Goal: Task Accomplishment & Management: Manage account settings

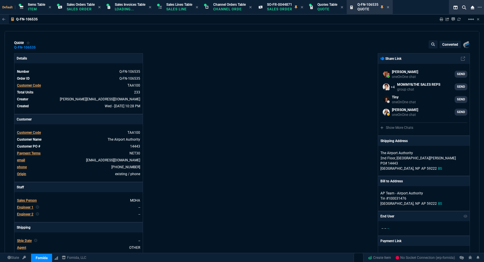
select select "12: ROSS"
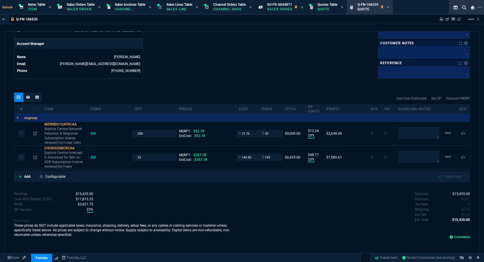
scroll to position [133, 0]
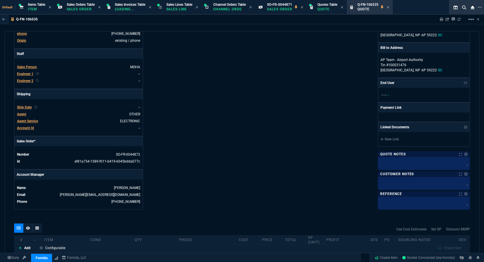
drag, startPoint x: 8, startPoint y: 49, endPoint x: 10, endPoint y: 46, distance: 3.5
click at [8, 49] on div "quote Q-FN-106535 converted Fornida, LLC 2609 Technology Dr Suite 300 Plano, TX…" at bounding box center [242, 142] width 475 height 223
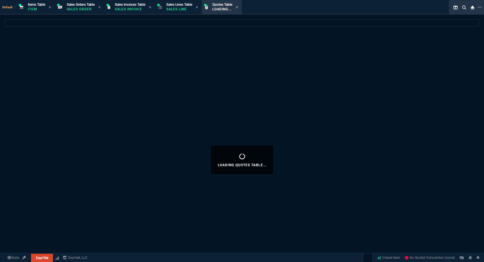
select select "12: [PERSON_NAME]"
select select
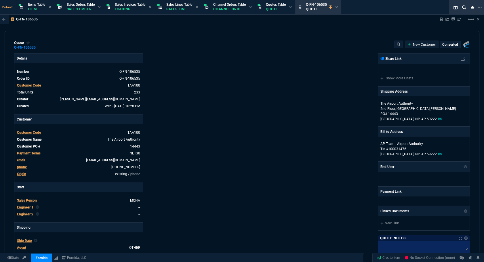
select select "12: [PERSON_NAME]"
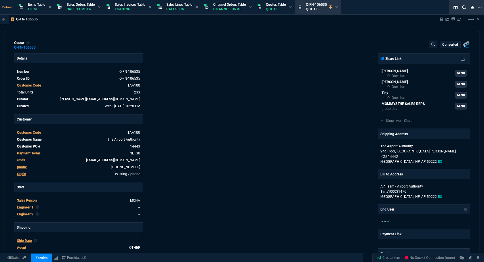
type input "29"
type input "13"
type input "52.7"
type input "25"
type input "48"
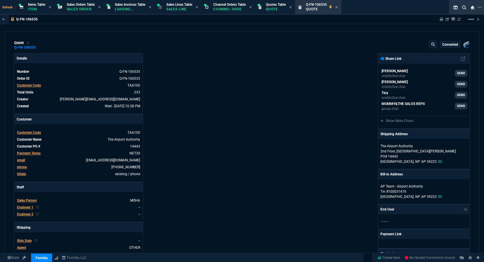
type input "357.78"
type input "15"
type input "45"
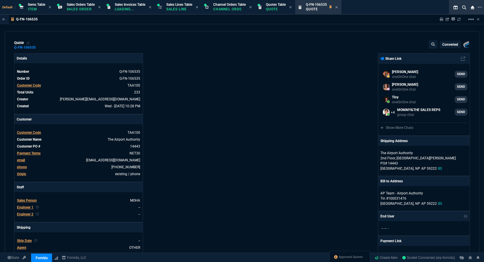
click at [348, 260] on div "Approved Quotes" at bounding box center [349, 258] width 41 height 14
click at [348, 258] on span "Approved Quotes" at bounding box center [351, 257] width 24 height 5
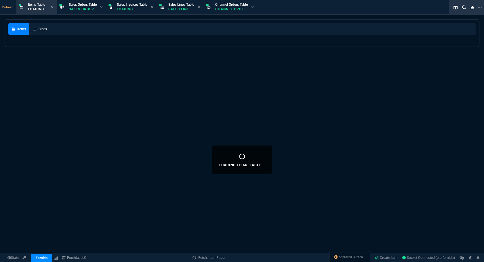
select select
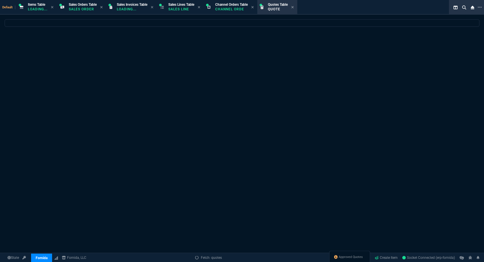
select select
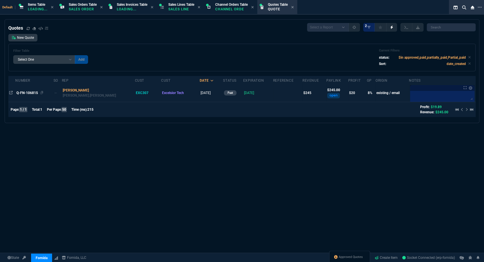
click at [37, 92] on span "Q-FN-106815" at bounding box center [27, 93] width 22 height 4
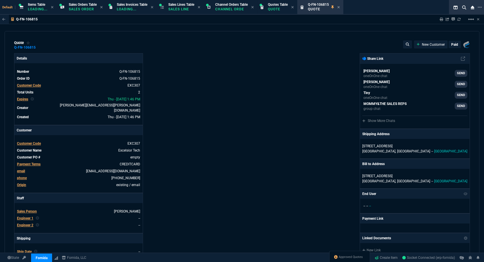
type input "14"
type input "18"
type input "12"
type input "14"
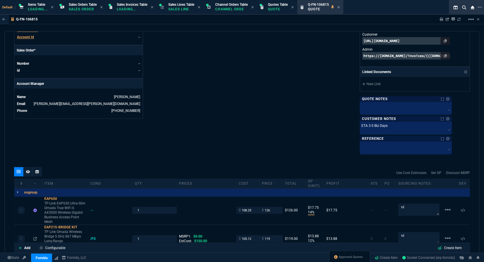
scroll to position [157, 0]
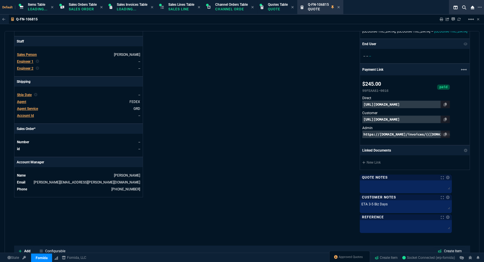
click at [29, 93] on span "Ship Date" at bounding box center [24, 95] width 15 height 4
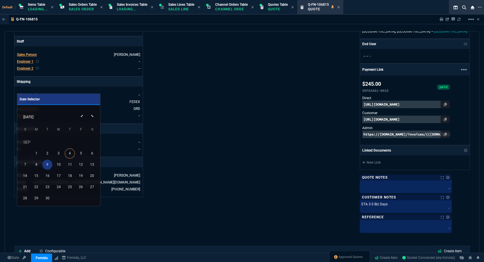
click at [45, 162] on div "9" at bounding box center [47, 165] width 10 height 10
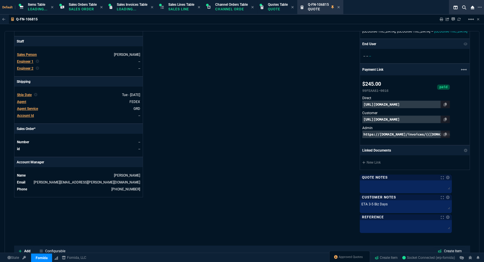
click at [211, 126] on div "Details Number Q-FN-106815 Order ID Q-FN-106815 Customer Code EXC307 Total Unit…" at bounding box center [128, 63] width 228 height 335
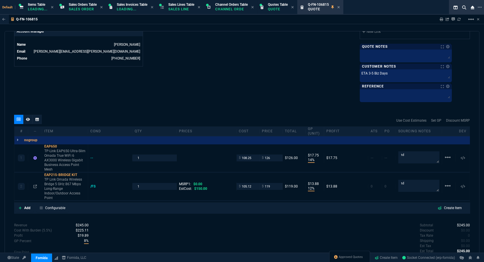
scroll to position [321, 0]
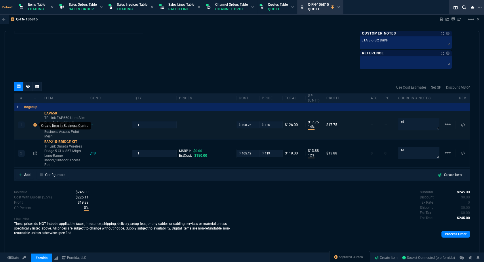
click at [34, 124] on icon at bounding box center [34, 124] width 3 height 3
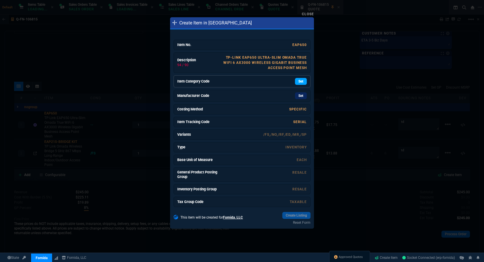
click at [296, 81] on link "Set" at bounding box center [301, 81] width 12 height 7
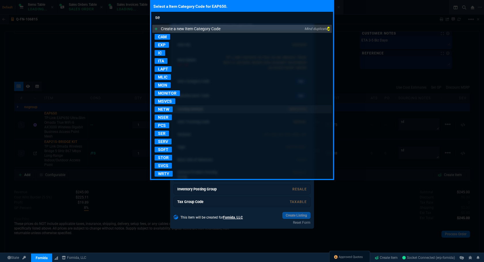
type input "ser"
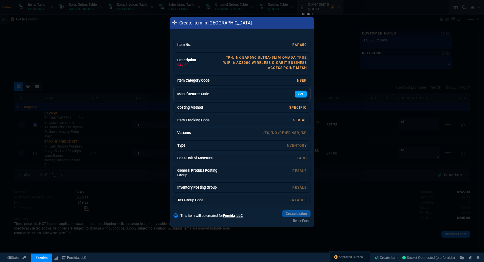
click at [297, 94] on link "Set" at bounding box center [301, 94] width 12 height 7
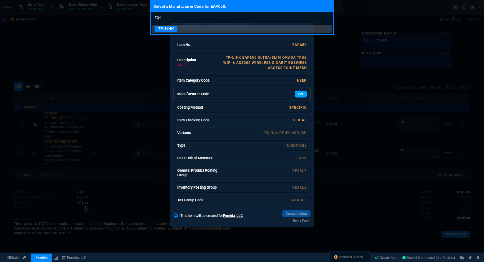
type input "tp-li"
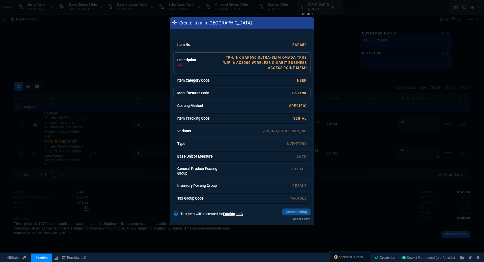
click at [257, 63] on link "TP-Link EAP650 Ultra-Slim Omada True WiFi 6 AX3000 Wireless Gigabit Business Ac…" at bounding box center [264, 63] width 83 height 14
click at [257, 63] on link "TP-Link EAP650 Ultra-Slim Omada True WiFi 6 AX3000 Wireless Gigabit Busin Acces…" at bounding box center [265, 63] width 81 height 14
click at [298, 83] on div "NSER" at bounding box center [263, 80] width 86 height 5
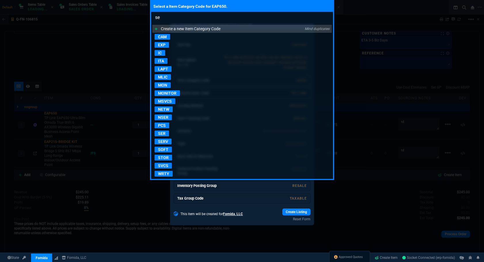
type input "ser"
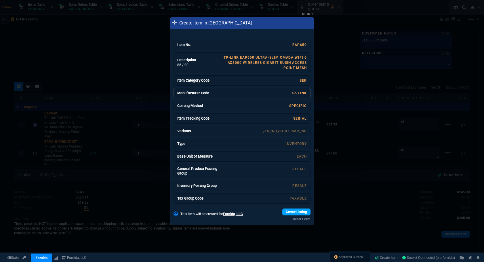
click at [287, 213] on link "Create Listing" at bounding box center [296, 212] width 28 height 7
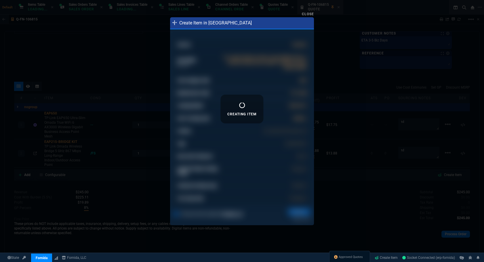
scroll to position [316, 0]
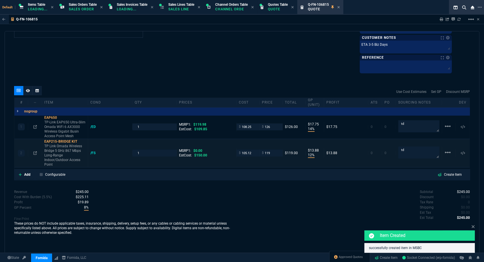
type input "119.98"
type input "-5"
click at [35, 88] on div at bounding box center [36, 90] width 9 height 9
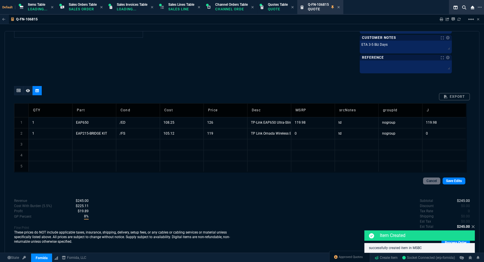
scroll to position [321, 0]
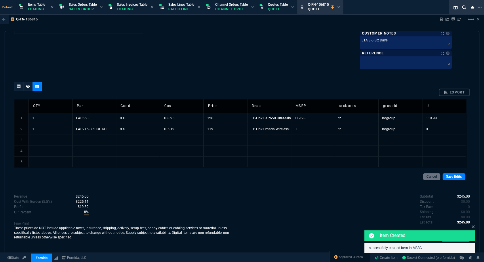
click at [127, 128] on td "/FS" at bounding box center [138, 129] width 44 height 11
click at [125, 122] on td "/ED" at bounding box center [138, 118] width 44 height 11
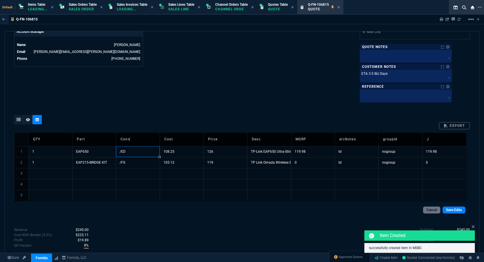
click at [126, 132] on table "QTY Part Cond Cost Price Desc MSRP srcNotes groupId J 1 1 EAP650 /ED 108.25 126…" at bounding box center [240, 166] width 452 height 68
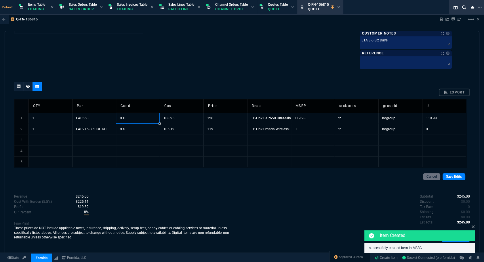
click at [126, 111] on td "Cond" at bounding box center [138, 106] width 44 height 14
click at [127, 117] on td "/ED" at bounding box center [138, 118] width 44 height 11
click at [127, 117] on input "/ED" at bounding box center [138, 118] width 44 height 10
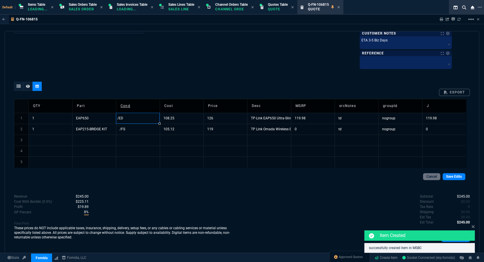
type input "/FS"
click at [442, 178] on link "Save Edits" at bounding box center [453, 176] width 23 height 7
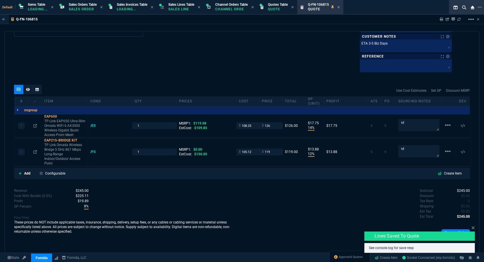
scroll to position [316, 0]
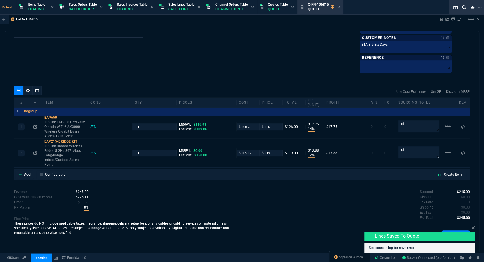
type input "14"
type input "18"
type input "12"
type input "14"
type input "-5"
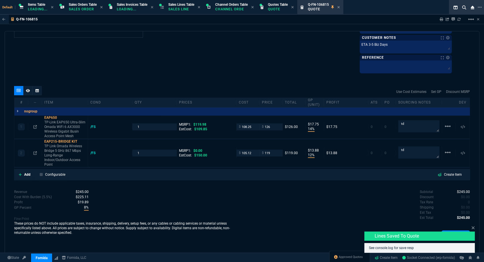
click at [470, 226] on div "Lines Saved to Quote See console.log for save resp" at bounding box center [419, 239] width 110 height 28
click at [472, 227] on icon at bounding box center [472, 227] width 3 height 5
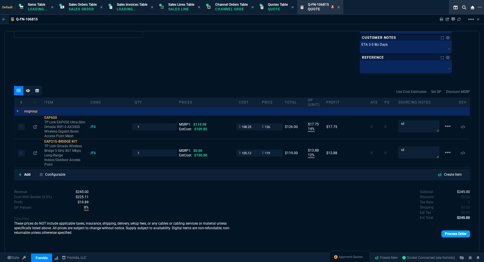
click at [460, 231] on link "Process Order" at bounding box center [455, 233] width 28 height 7
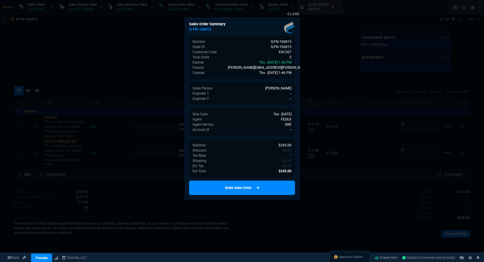
click at [243, 187] on link "Make Sales Order" at bounding box center [242, 188] width 106 height 14
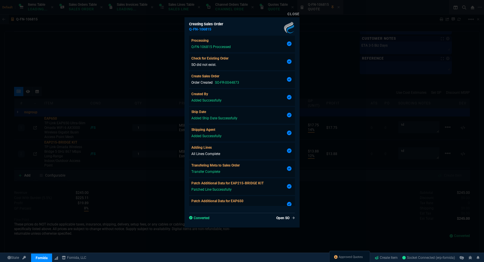
type input "14"
type input "18"
type input "12"
type input "14"
type input "-5"
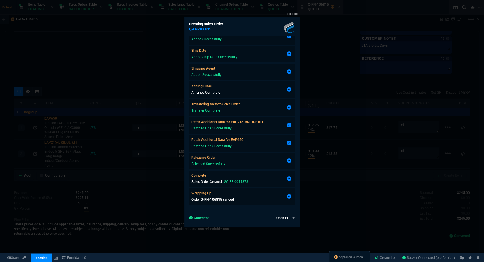
scroll to position [314, 0]
